Goal: Information Seeking & Learning: Learn about a topic

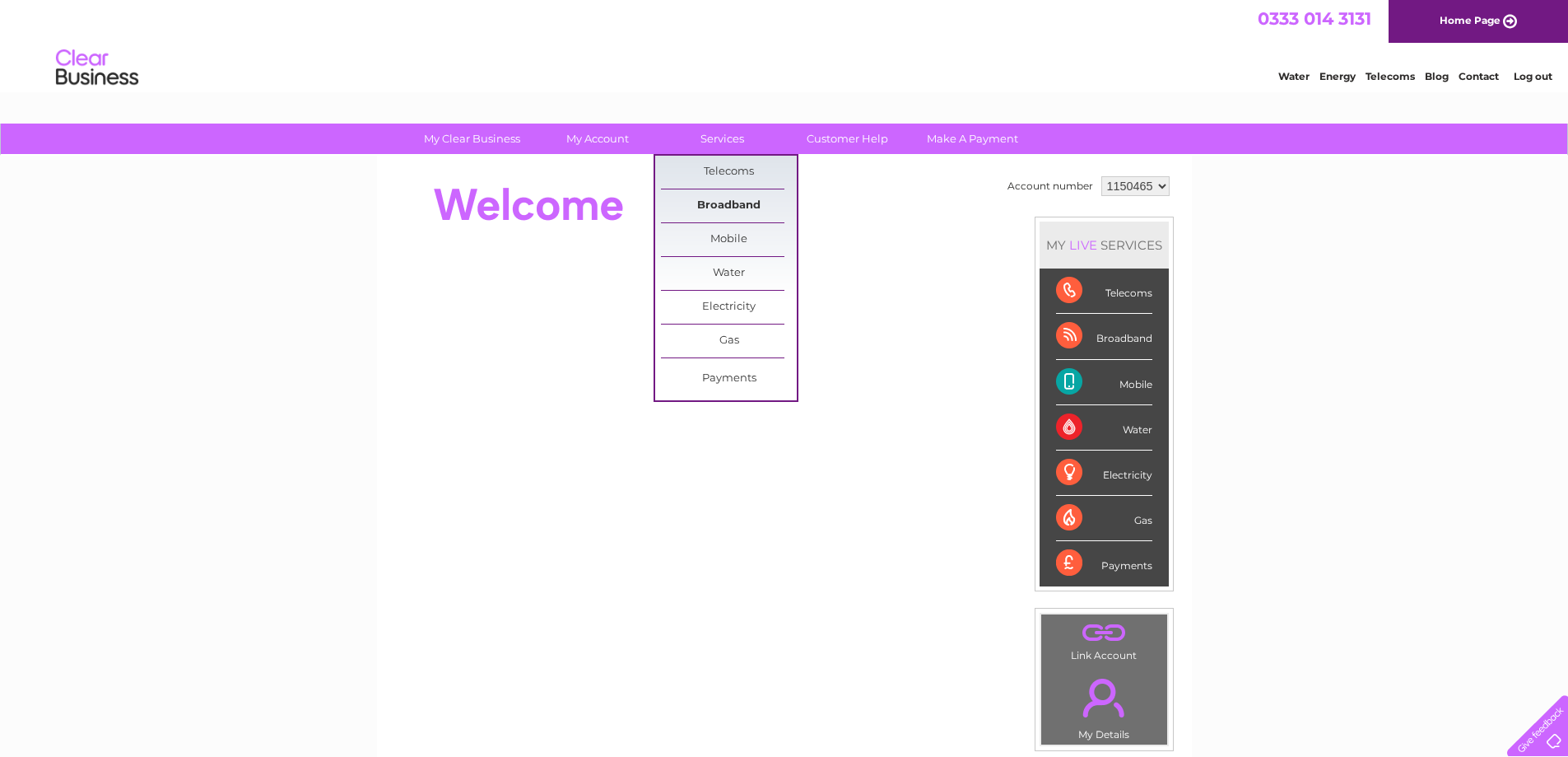
click at [721, 200] on link "Broadband" at bounding box center [728, 206] width 136 height 33
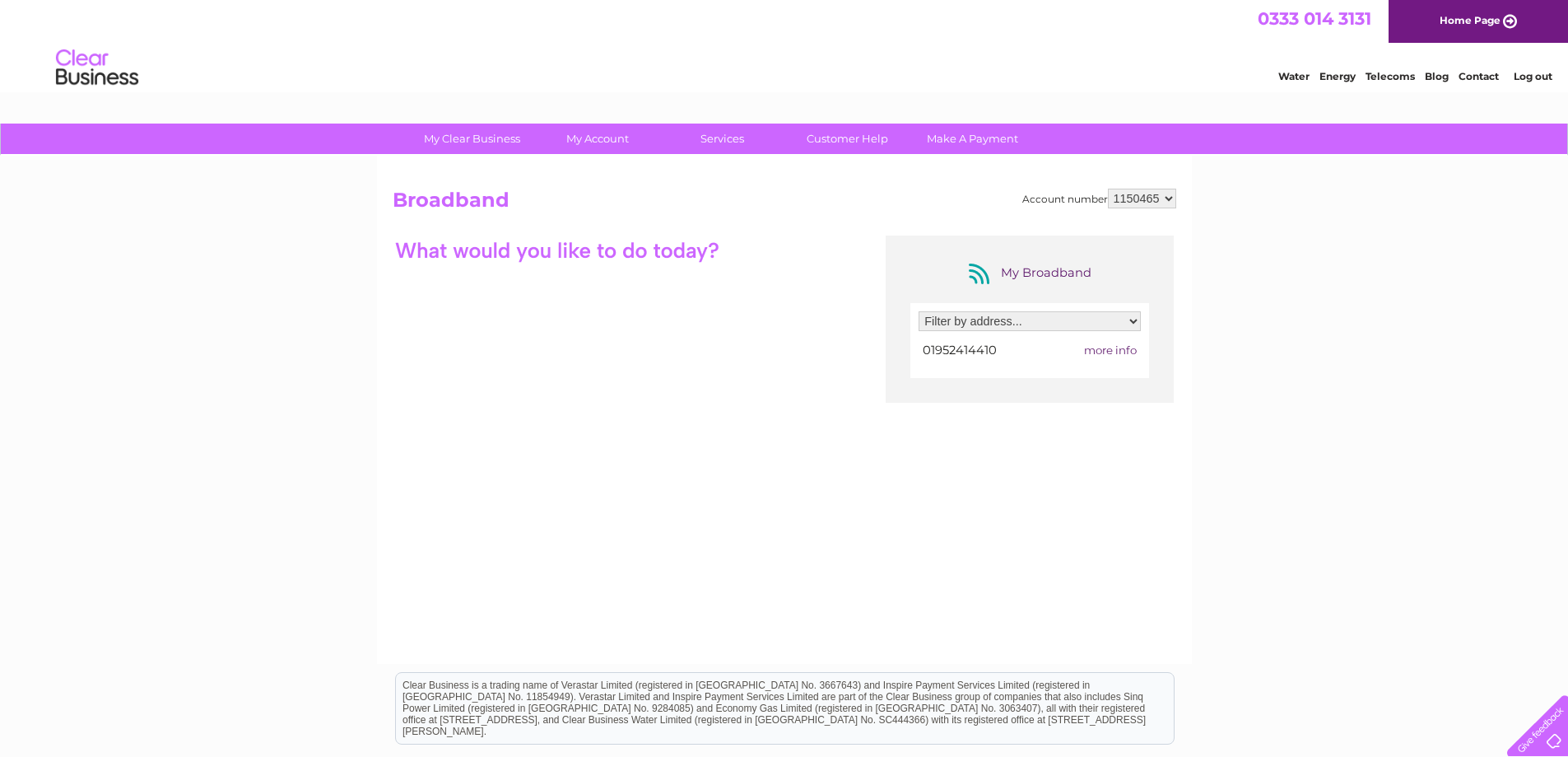
click at [1133, 321] on select "Filter by address... [STREET_ADDRESS]" at bounding box center [1030, 321] width 222 height 20
select select "2418247"
click at [919, 311] on select "Filter by address... [STREET_ADDRESS]" at bounding box center [1030, 321] width 222 height 20
click at [1123, 344] on span "more info" at bounding box center [1110, 350] width 53 height 13
click at [1096, 349] on span "more info" at bounding box center [1110, 350] width 53 height 13
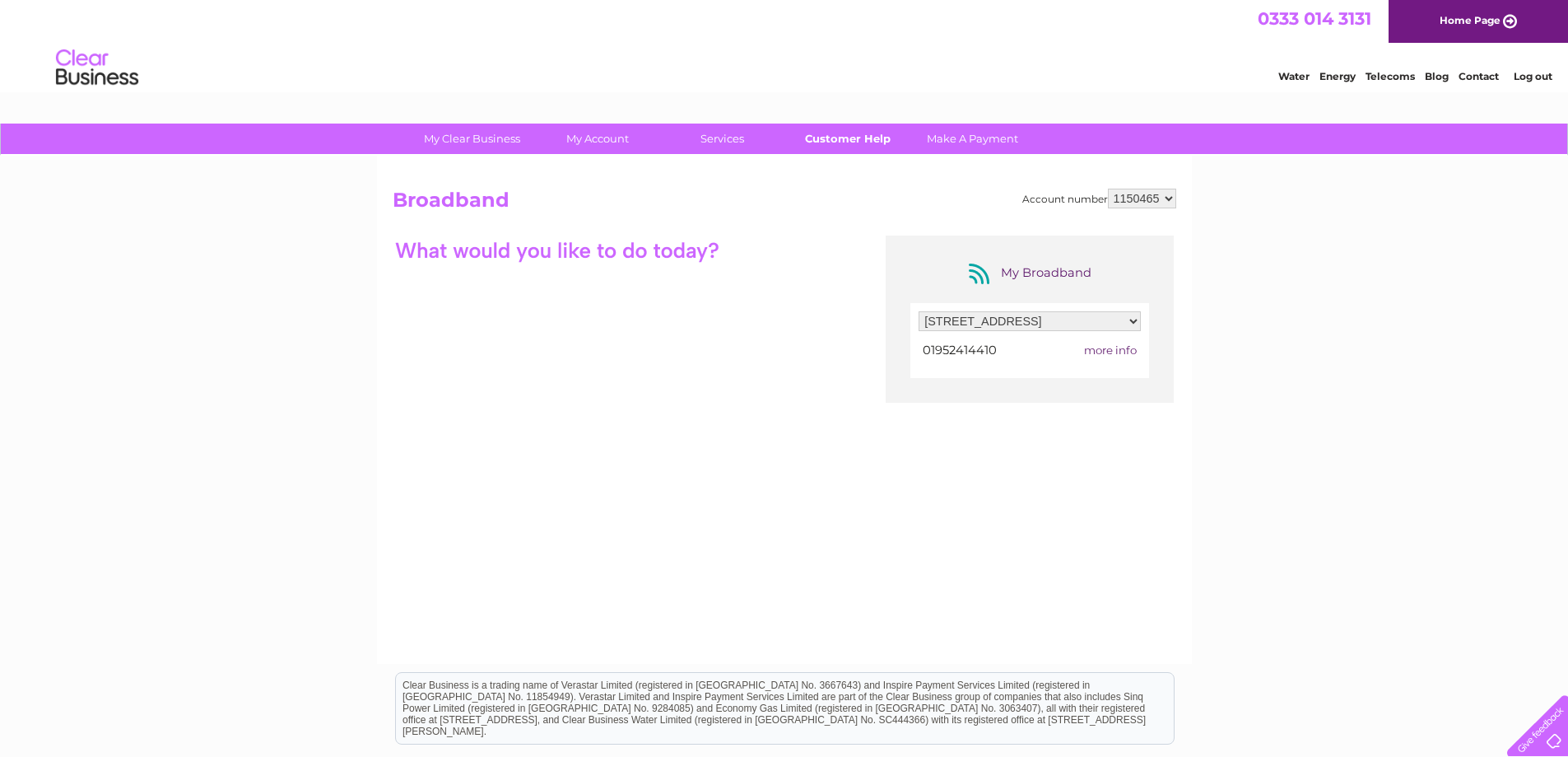
click at [851, 143] on link "Customer Help" at bounding box center [847, 138] width 136 height 30
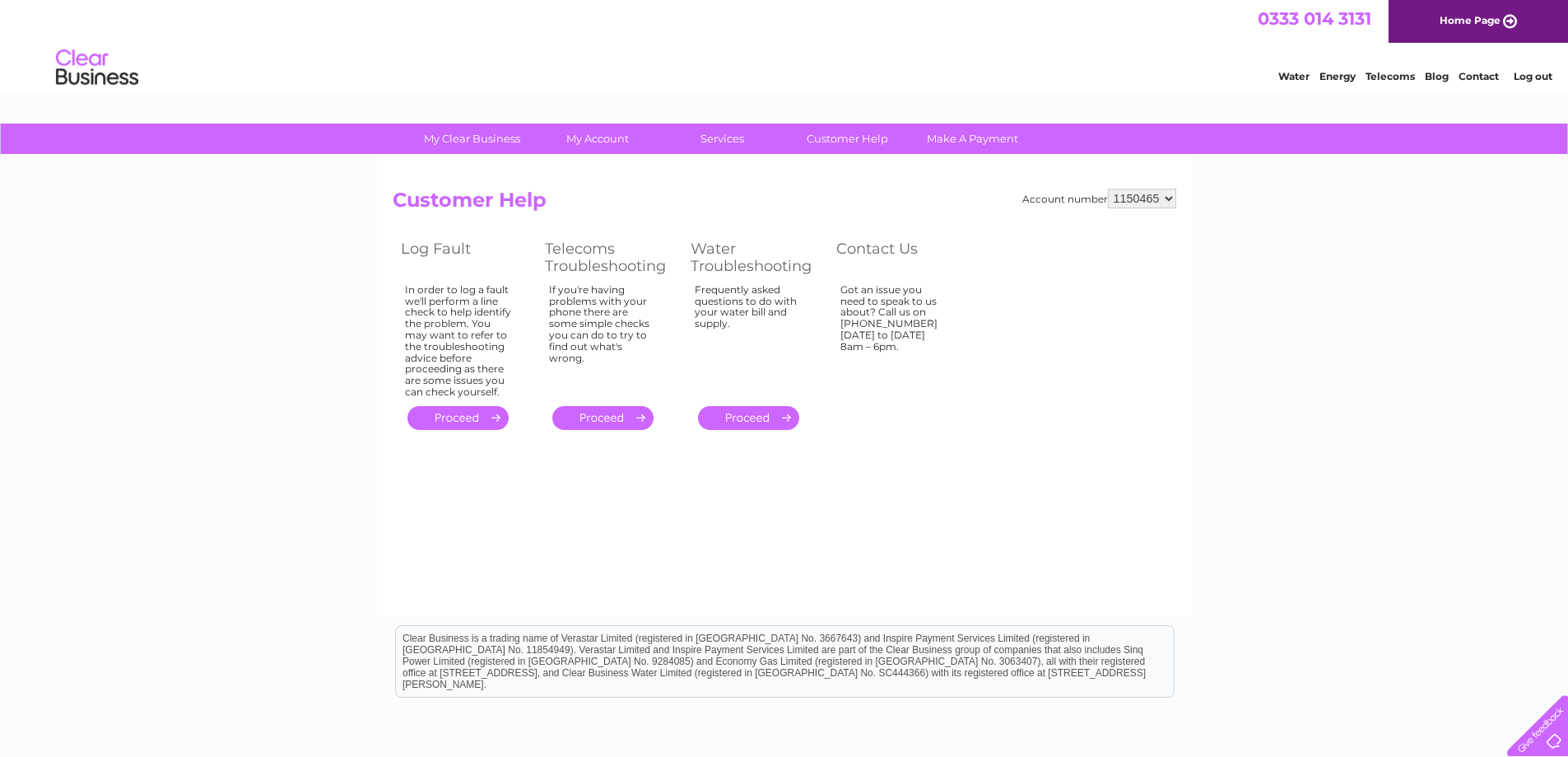
click at [470, 415] on link "." at bounding box center [458, 418] width 101 height 24
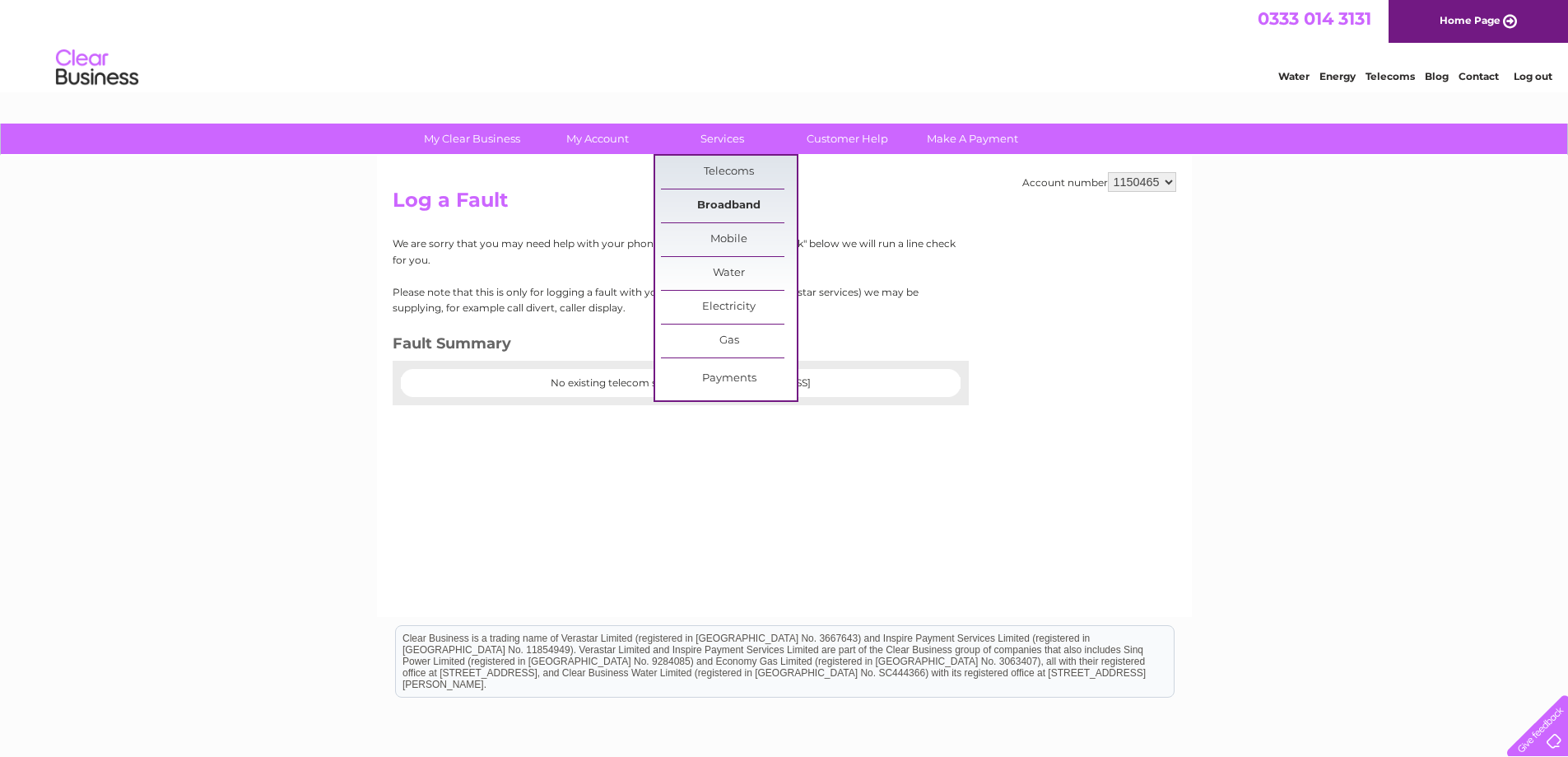
click at [719, 200] on link "Broadband" at bounding box center [728, 206] width 136 height 33
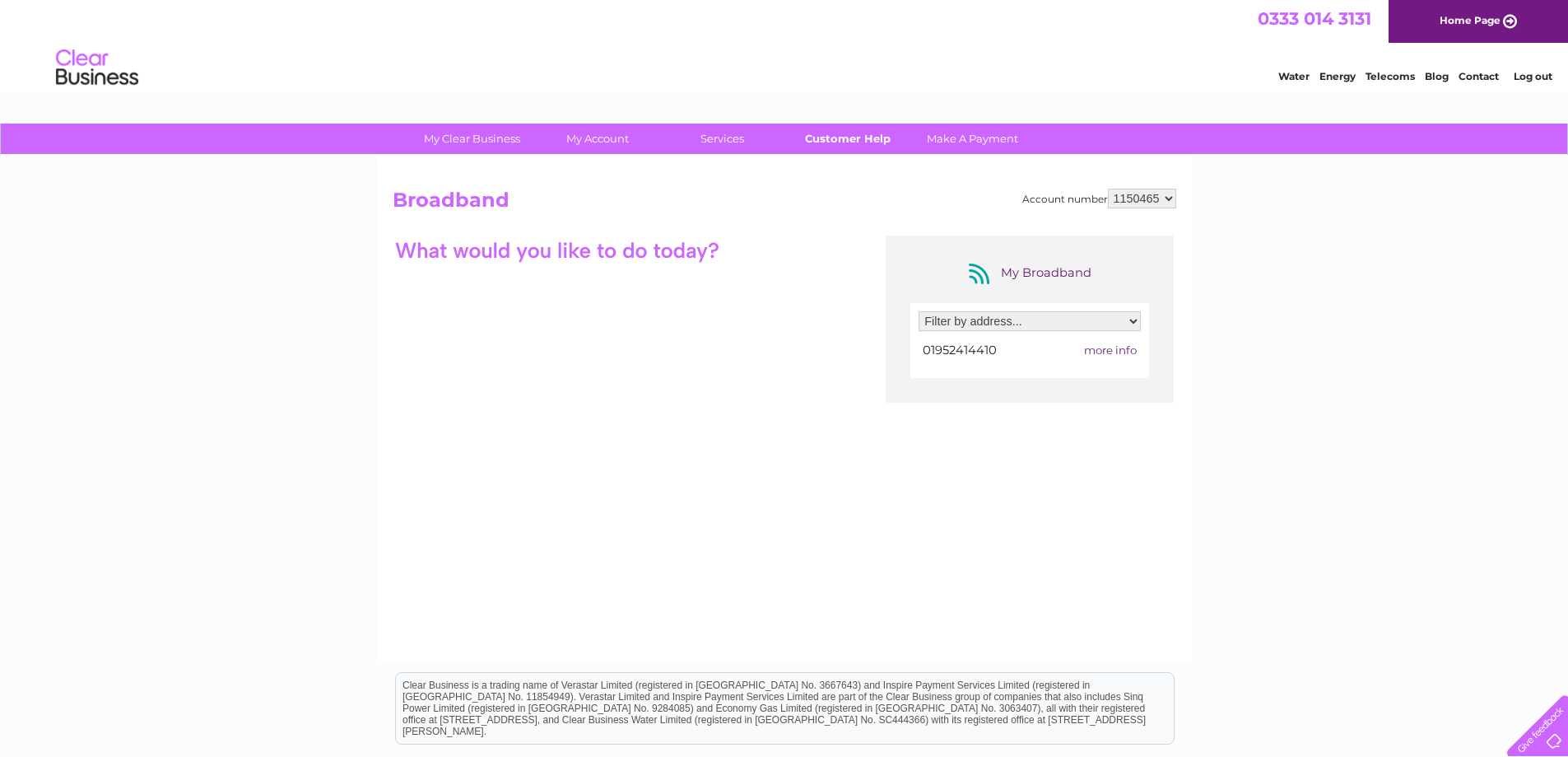
click at [839, 140] on link "Customer Help" at bounding box center [847, 138] width 136 height 30
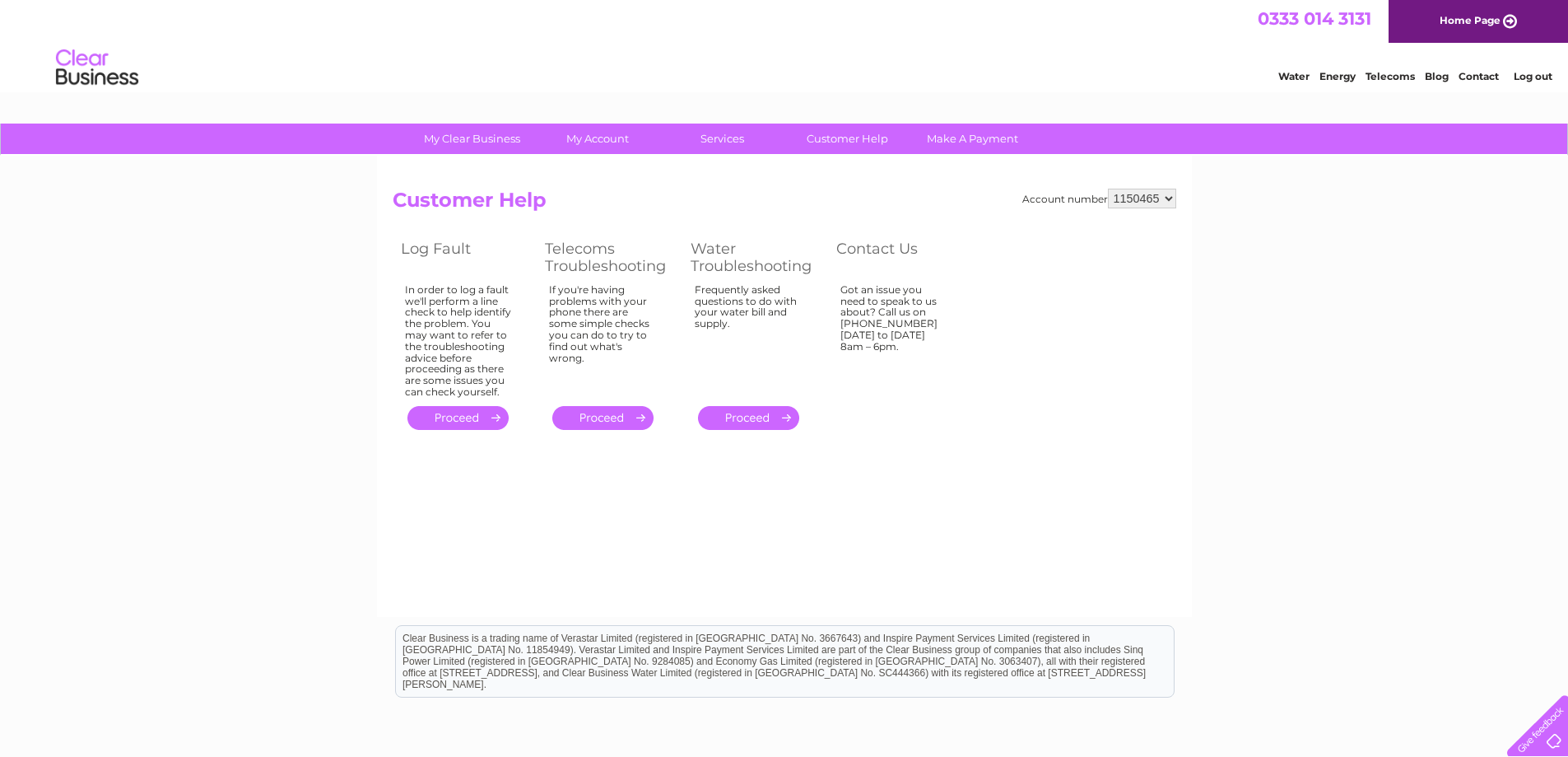
click at [481, 419] on link "." at bounding box center [458, 418] width 101 height 24
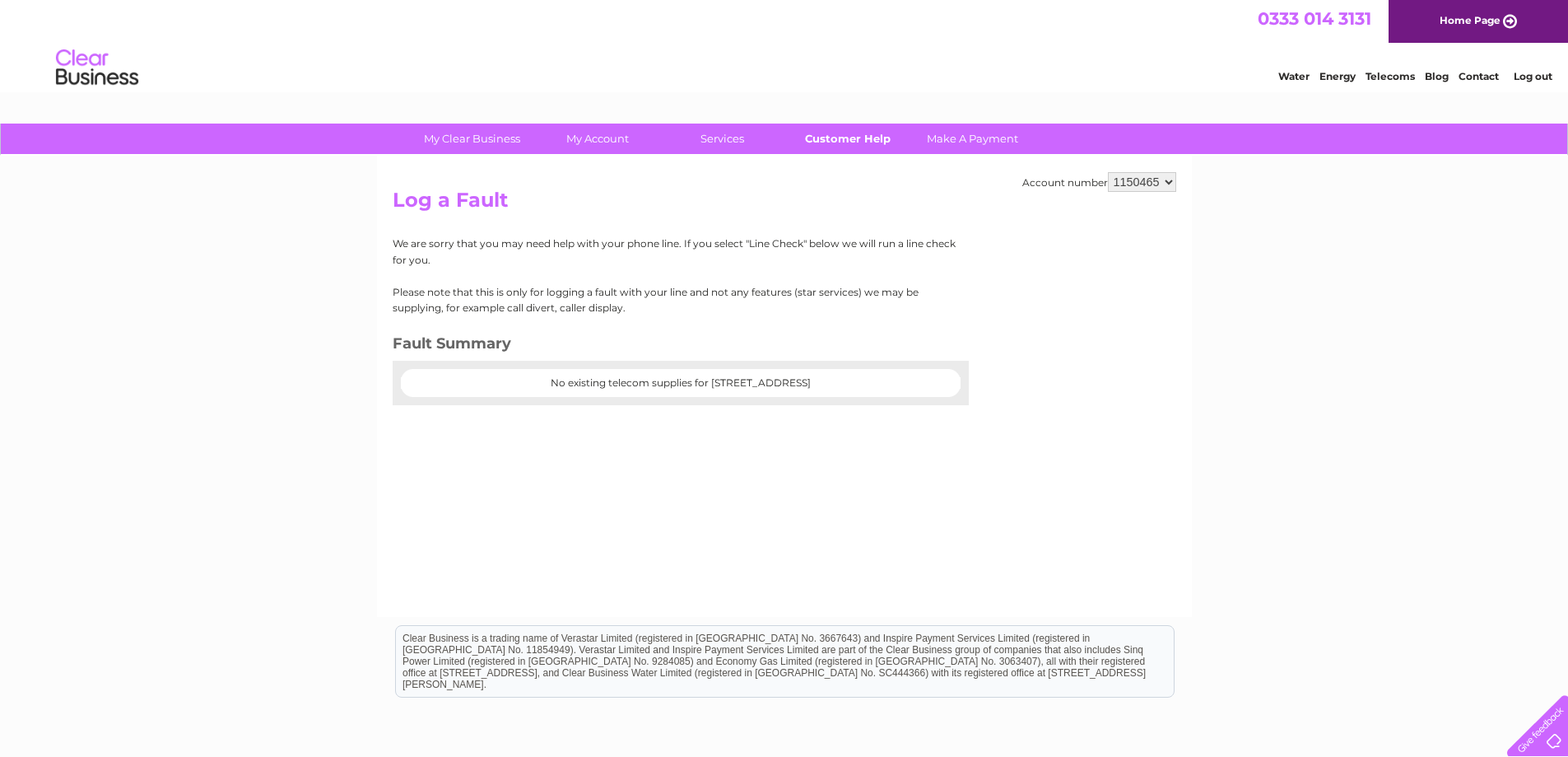
click at [839, 140] on link "Customer Help" at bounding box center [847, 138] width 136 height 30
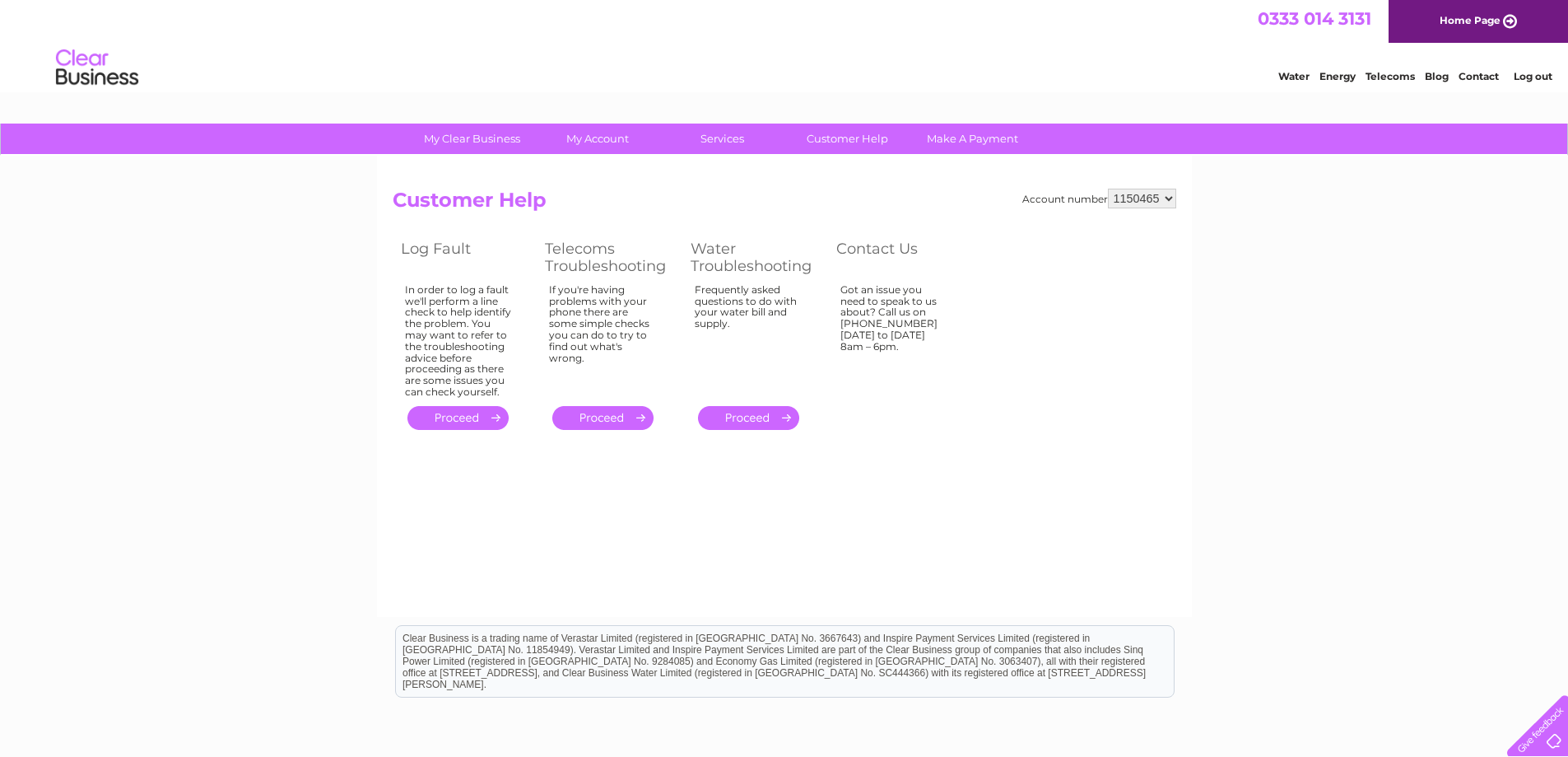
click at [620, 414] on link "." at bounding box center [603, 418] width 101 height 24
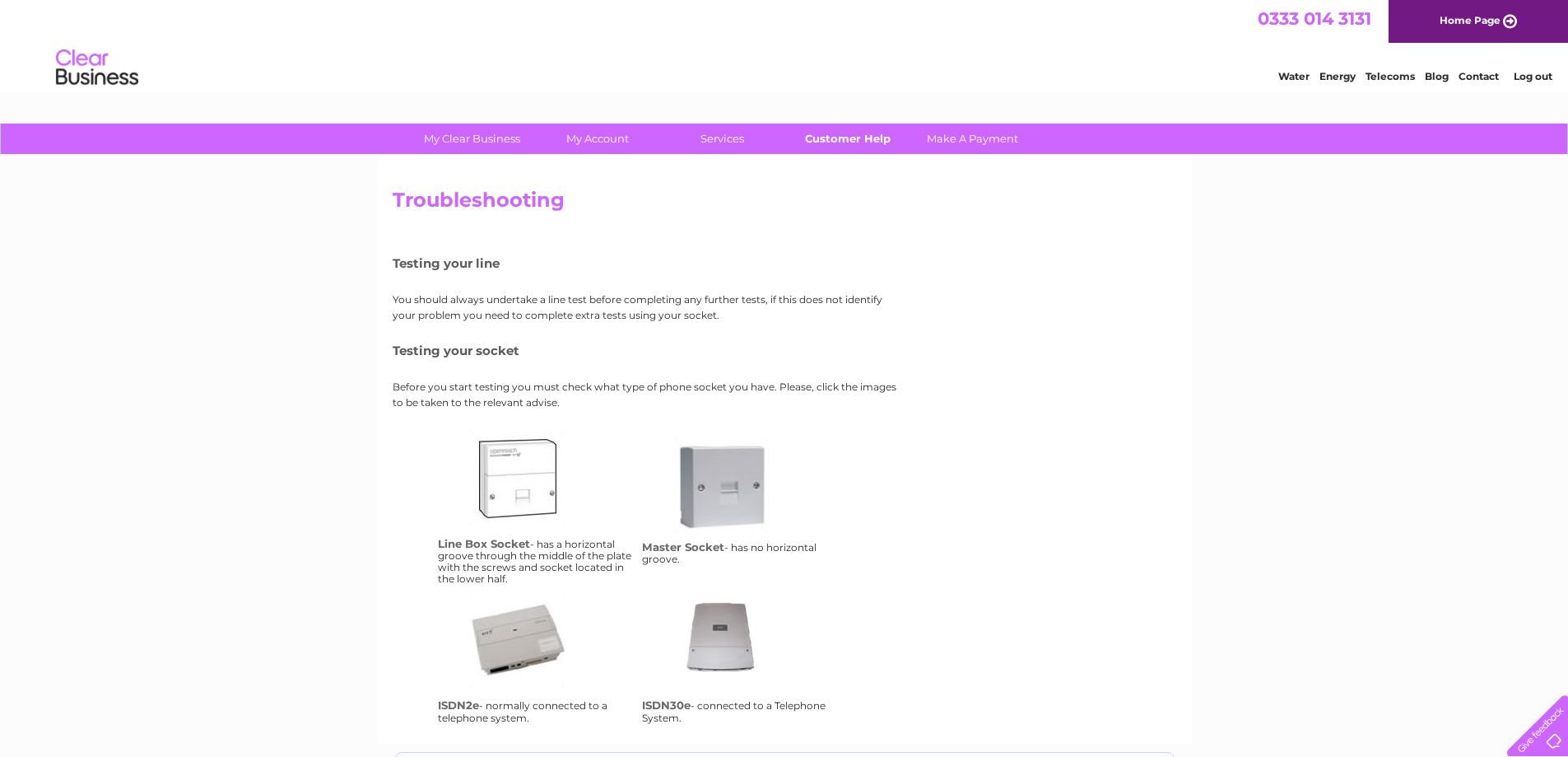
click at [856, 142] on link "Customer Help" at bounding box center [847, 138] width 136 height 30
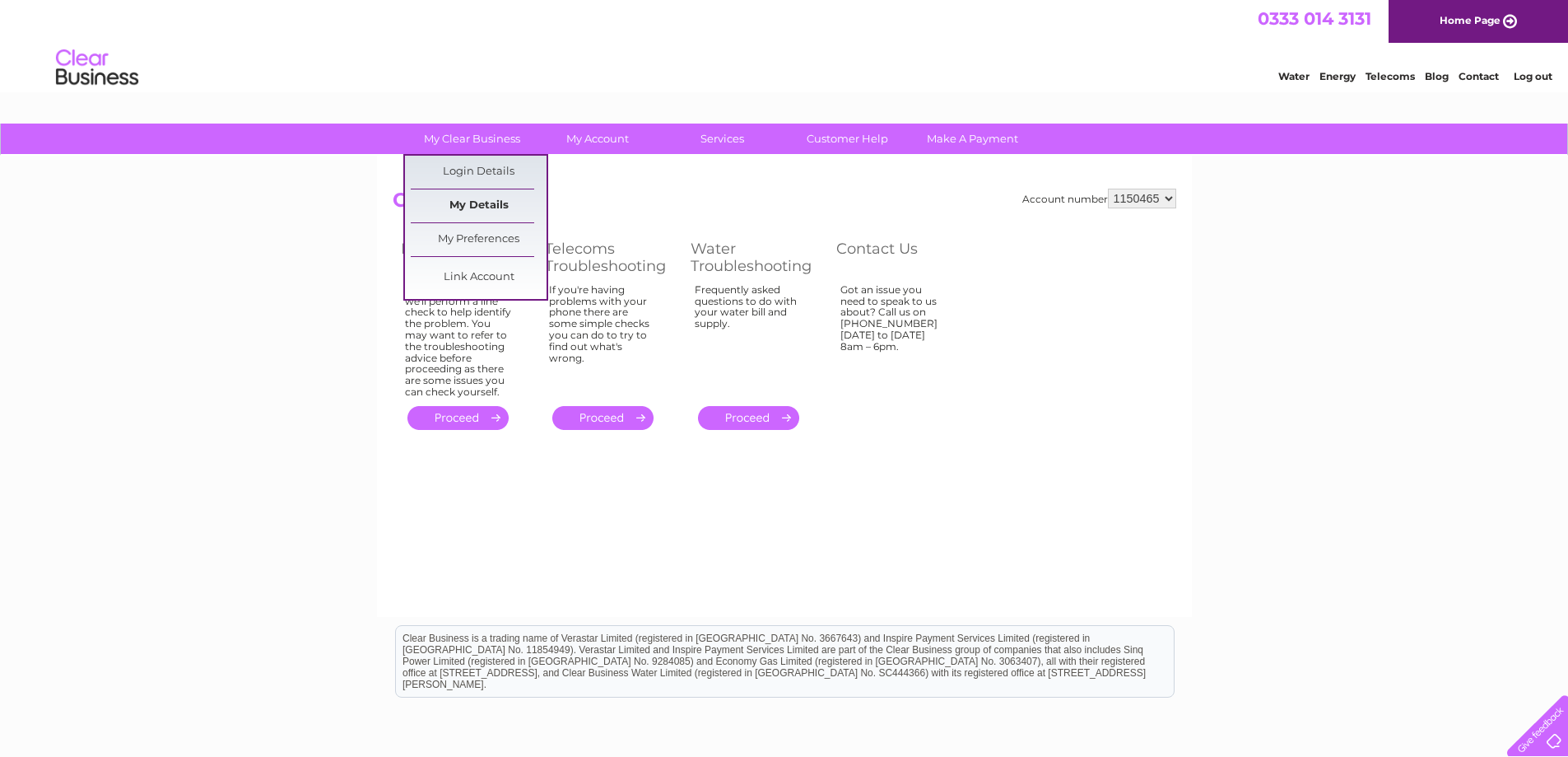
click at [464, 204] on link "My Details" at bounding box center [479, 206] width 136 height 33
